Goal: Navigation & Orientation: Find specific page/section

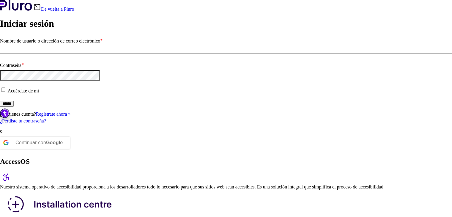
click at [63, 148] on div "Continuar con Google" at bounding box center [38, 143] width 47 height 12
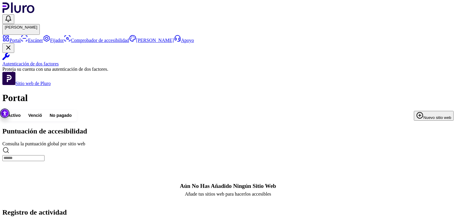
drag, startPoint x: 0, startPoint y: 0, endPoint x: 257, endPoint y: 121, distance: 283.9
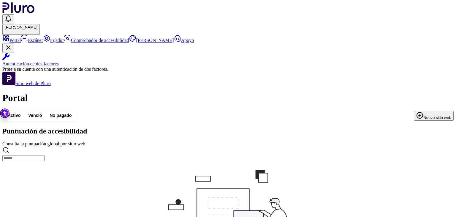
drag, startPoint x: 257, startPoint y: 121, endPoint x: 405, endPoint y: 37, distance: 170.1
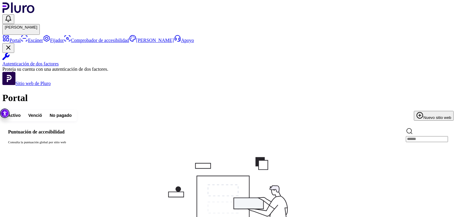
click at [405, 110] on div "Activo Venció No pagado Nuevo sitio web" at bounding box center [227, 115] width 451 height 11
